Goal: Check status: Check status

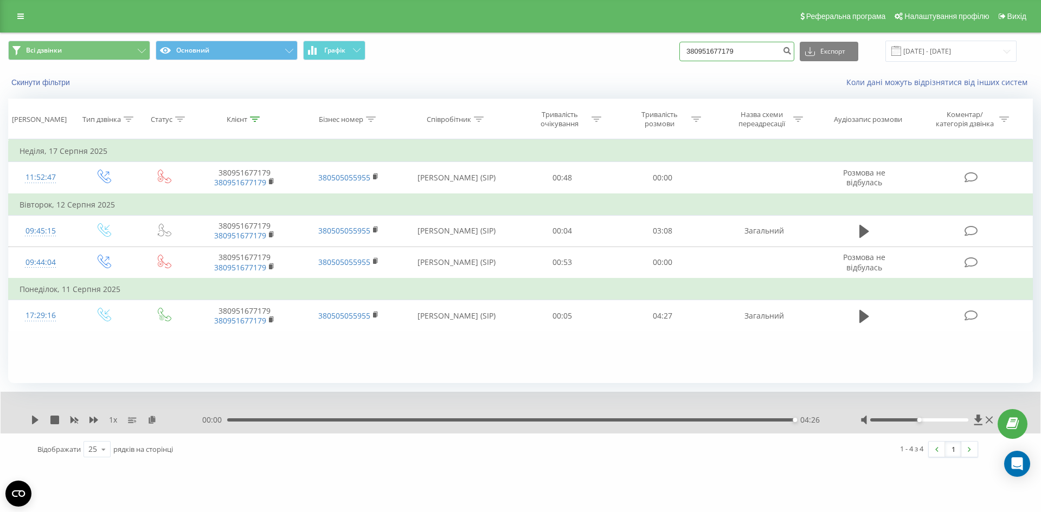
drag, startPoint x: 735, startPoint y: 57, endPoint x: 743, endPoint y: 54, distance: 8.1
click at [735, 57] on input "380951677179" at bounding box center [736, 52] width 115 height 20
drag, startPoint x: 761, startPoint y: 52, endPoint x: 716, endPoint y: 51, distance: 45.0
click at [716, 51] on input "380951677179" at bounding box center [736, 52] width 115 height 20
click at [735, 52] on input "38095822" at bounding box center [736, 52] width 115 height 20
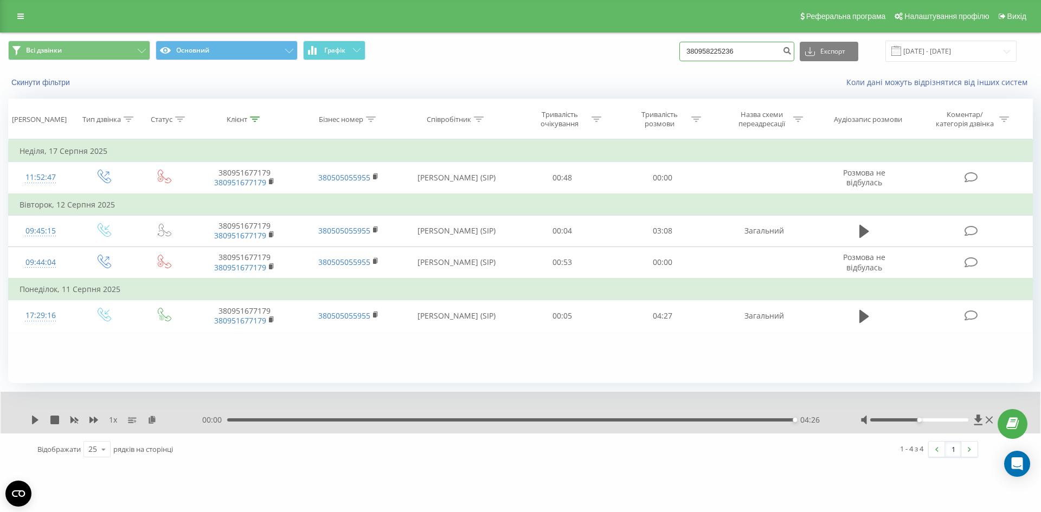
type input "380958225236"
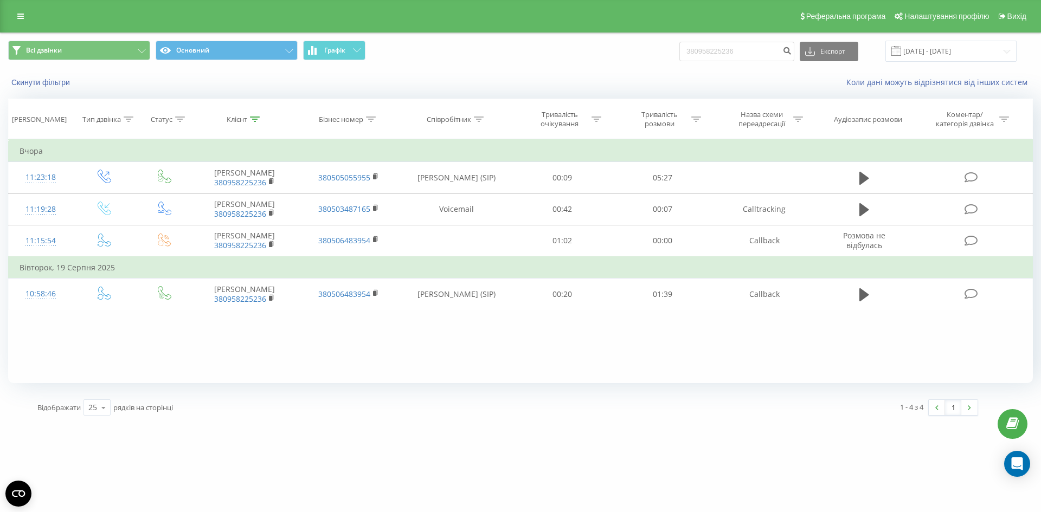
click at [553, 68] on div "Всі дзвінки Основний Графік 380958225236 Експорт .csv .xls .xlsx [DATE] - [DATE]" at bounding box center [521, 51] width 1040 height 36
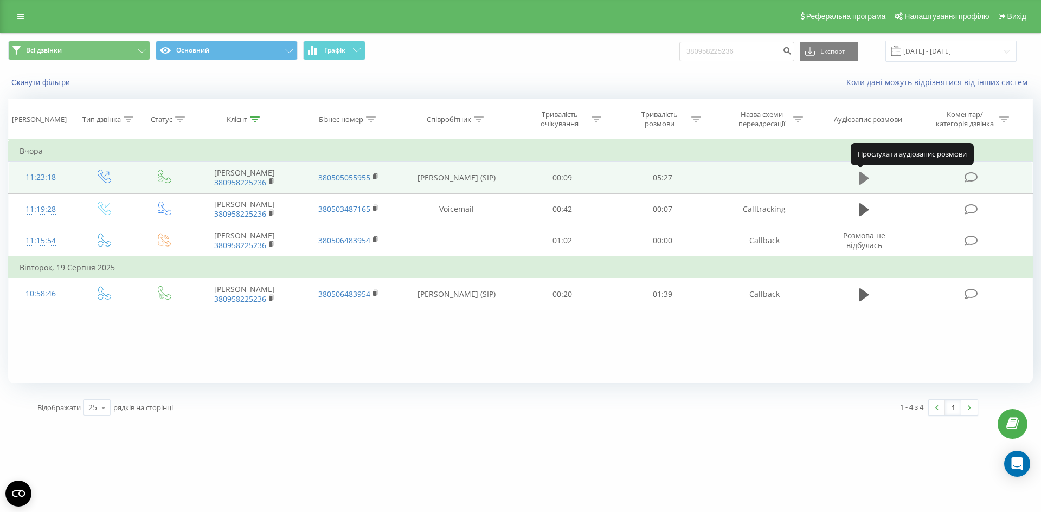
click at [871, 179] on button at bounding box center [864, 178] width 16 height 16
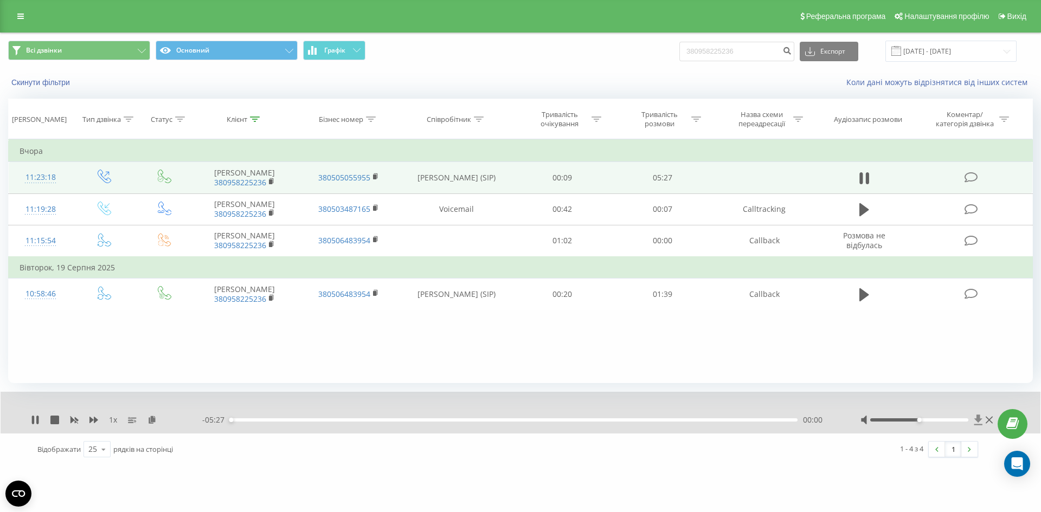
click at [975, 419] on icon at bounding box center [978, 420] width 9 height 11
